Goal: Transaction & Acquisition: Download file/media

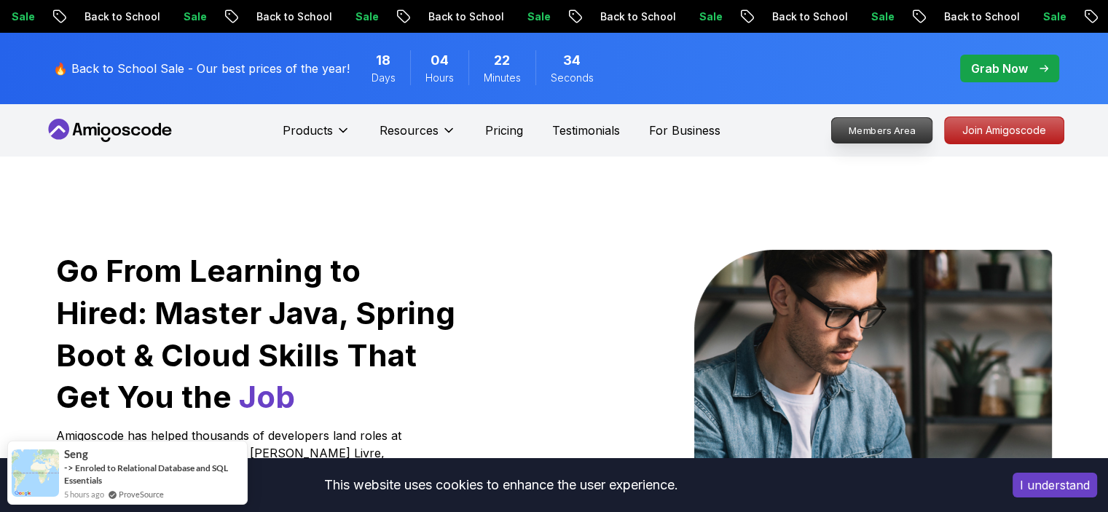
click at [906, 130] on p "Members Area" at bounding box center [881, 130] width 101 height 25
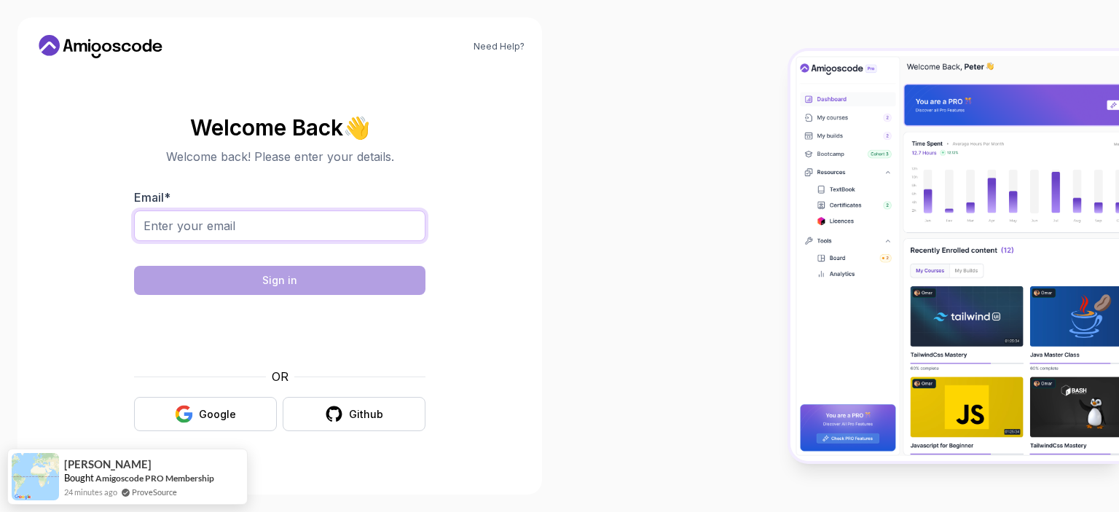
click at [245, 222] on input "Email *" at bounding box center [279, 226] width 291 height 31
type input "crisbodaneze@gmail.com"
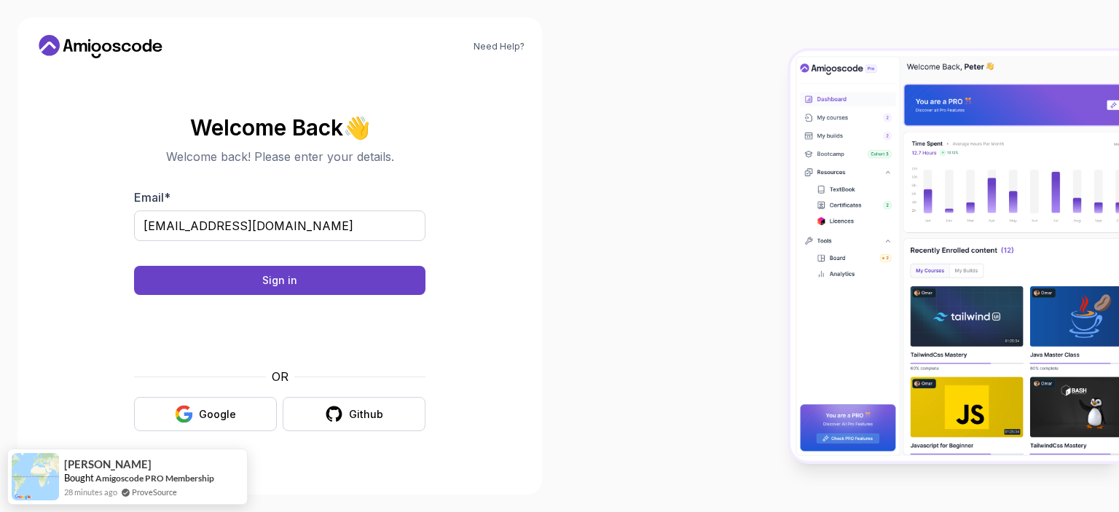
click at [771, 133] on body "Need Help? Welcome Back 👋 Welcome back! Please enter your details. Email * cris…" at bounding box center [559, 256] width 1119 height 512
click at [303, 267] on button "Sign in" at bounding box center [279, 280] width 291 height 29
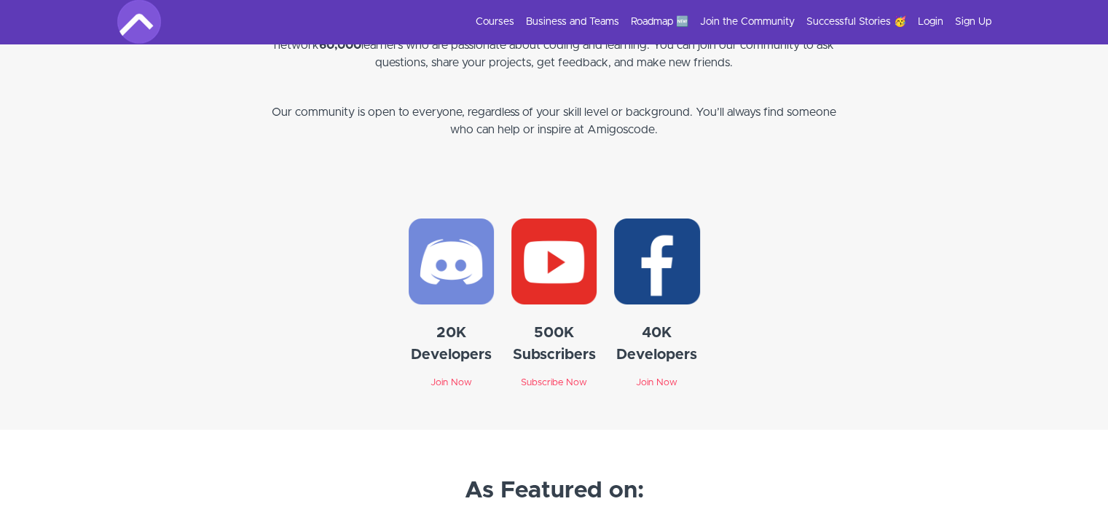
scroll to position [3936, 0]
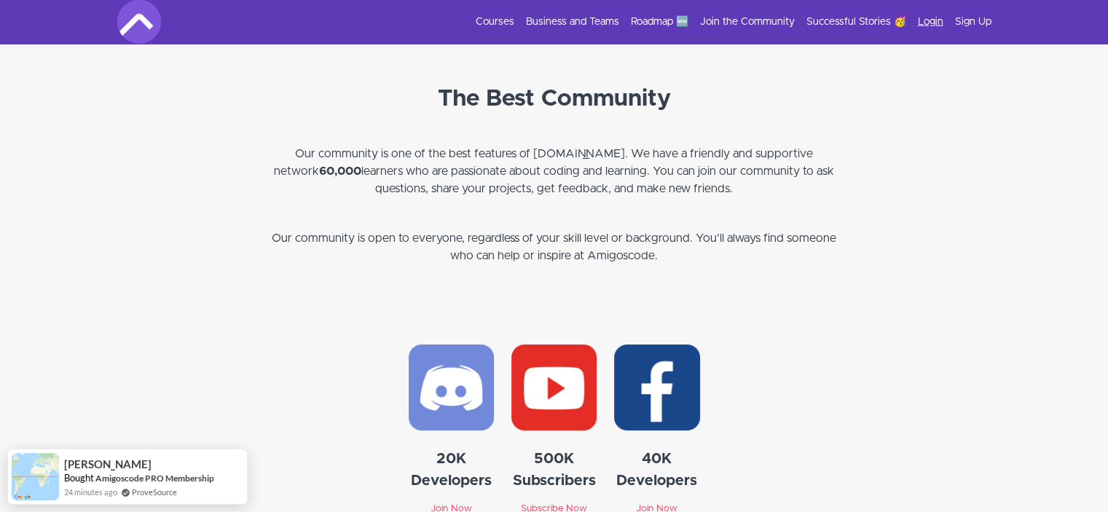
click at [931, 22] on link "Login" at bounding box center [930, 22] width 25 height 15
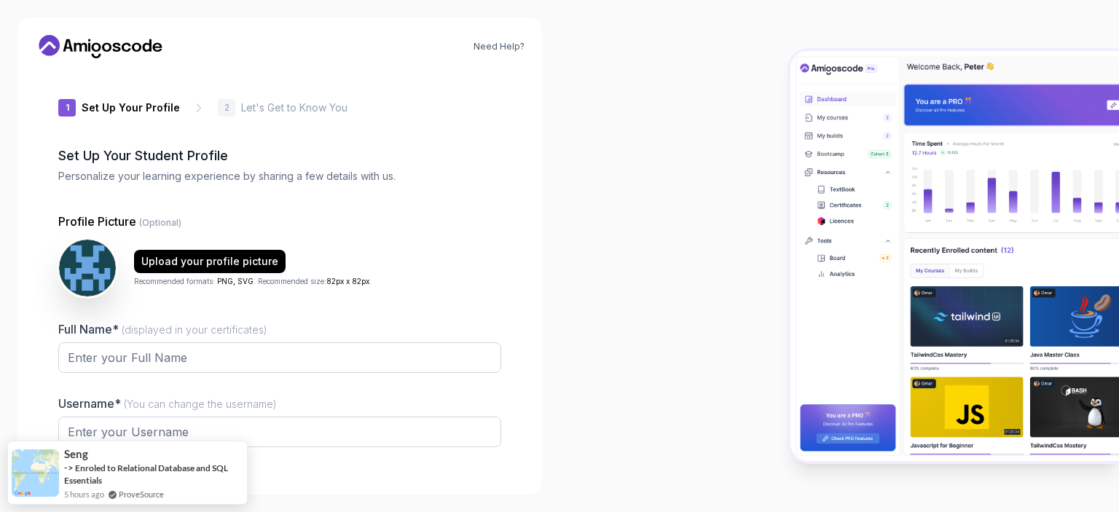
type input "spicyiguana3a6c0"
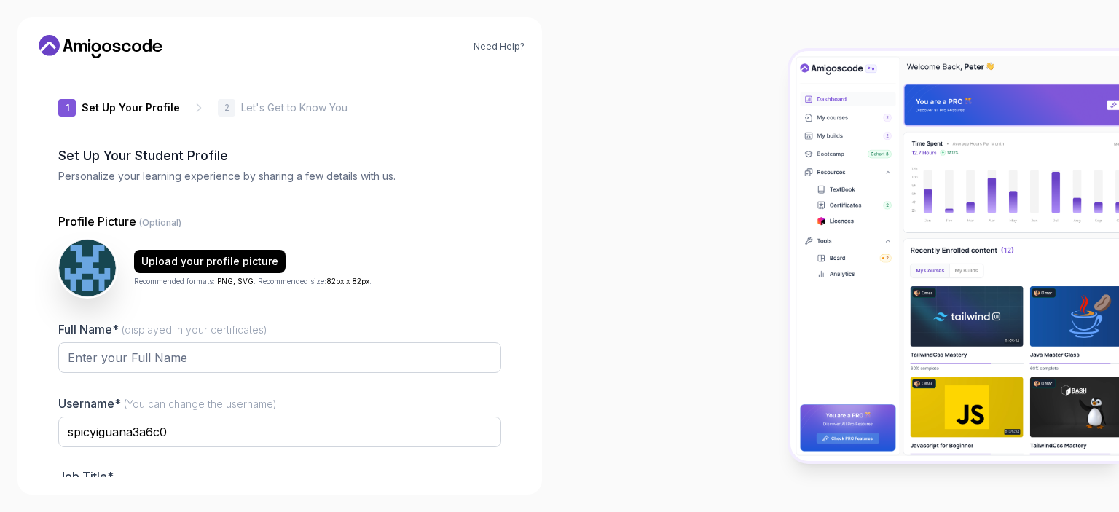
scroll to position [95, 0]
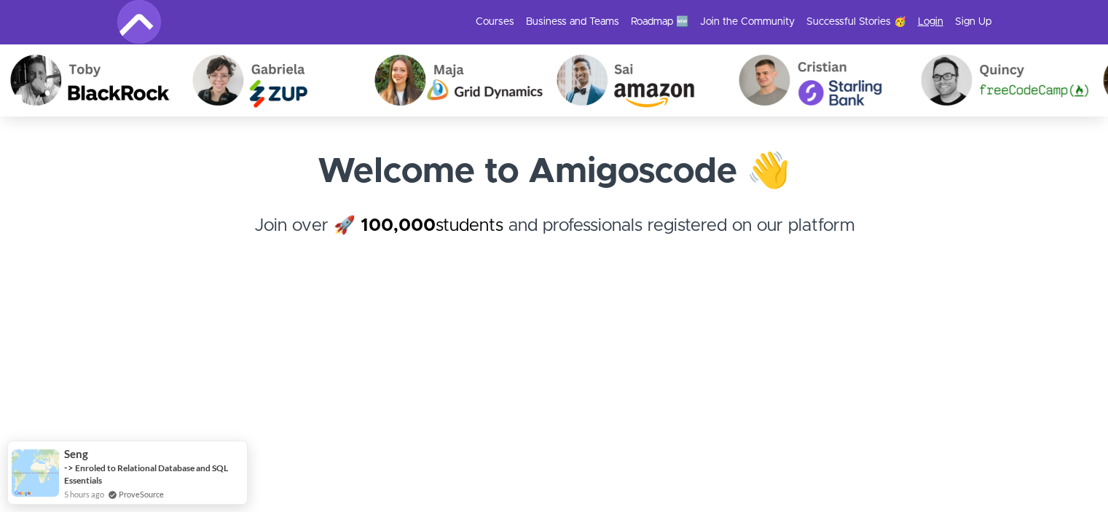
click at [926, 19] on link "Login" at bounding box center [930, 22] width 25 height 15
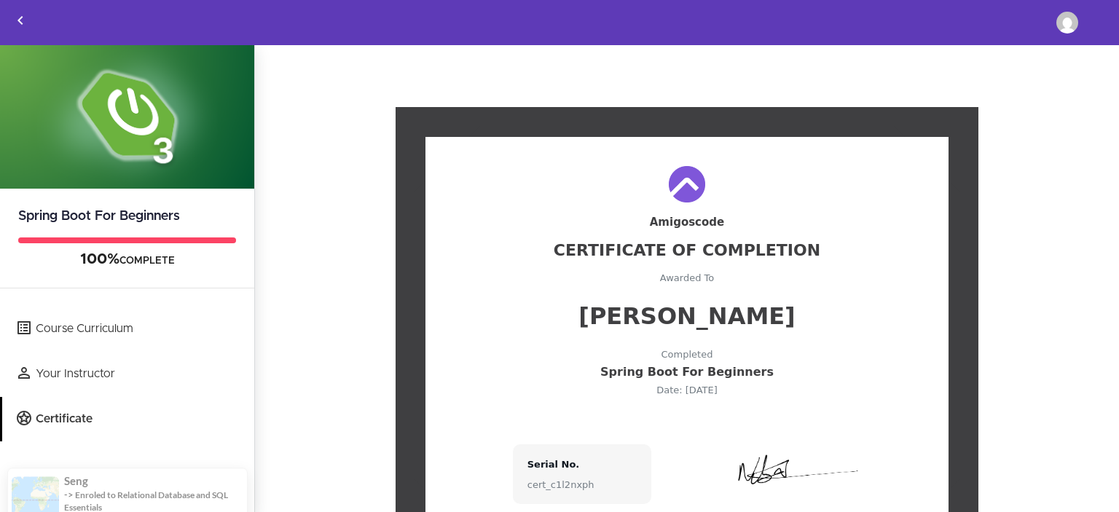
scroll to position [93, 0]
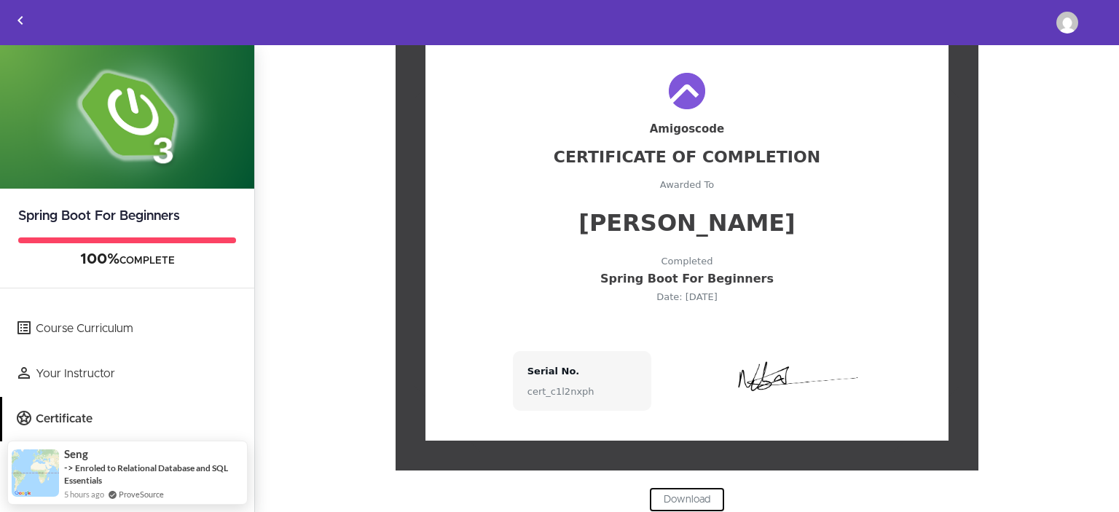
click at [670, 495] on link "Download" at bounding box center [687, 499] width 76 height 25
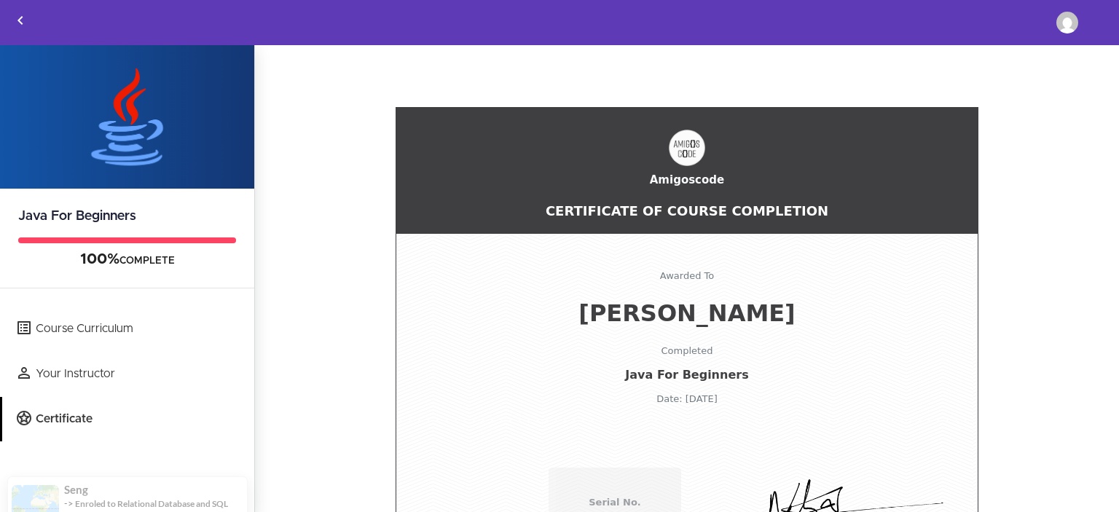
scroll to position [105, 0]
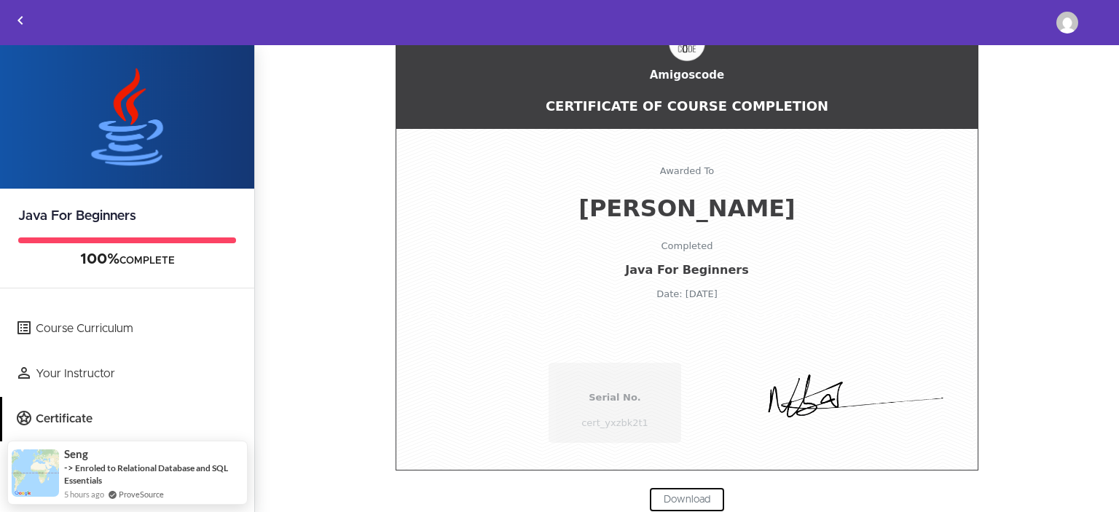
click at [682, 497] on link "Download" at bounding box center [687, 499] width 76 height 25
